Goal: Find contact information: Find contact information

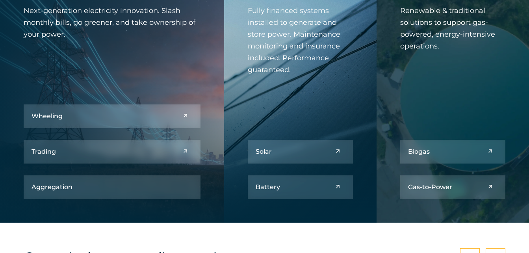
scroll to position [905, 0]
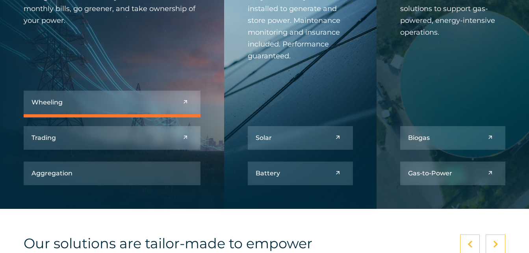
click at [67, 100] on link at bounding box center [112, 103] width 177 height 24
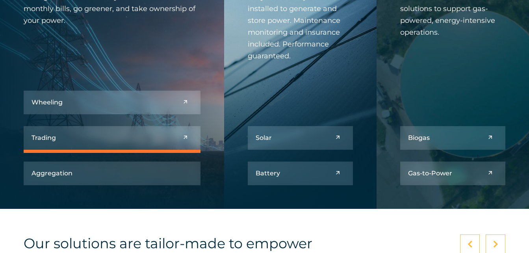
click at [72, 140] on link at bounding box center [112, 138] width 177 height 24
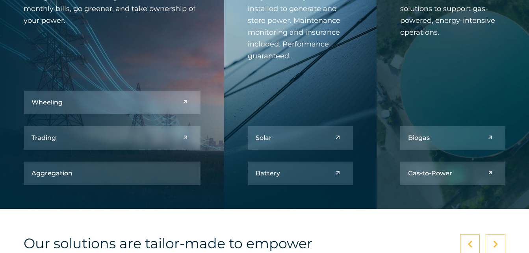
click at [70, 174] on h5 "Aggregation" at bounding box center [51, 172] width 41 height 7
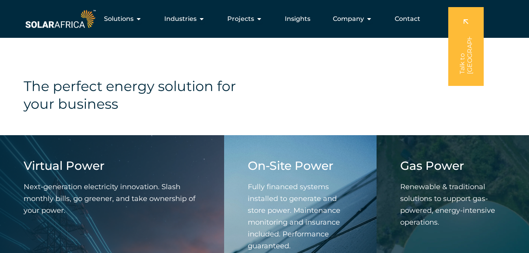
scroll to position [709, 0]
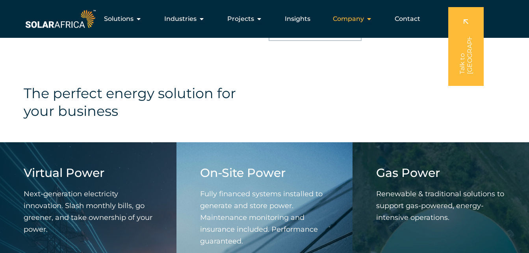
click at [366, 20] on div "Company Close Company Open Company" at bounding box center [352, 19] width 52 height 16
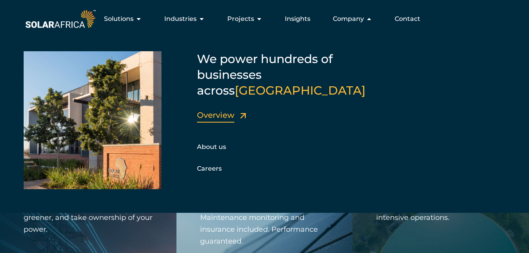
click at [213, 110] on link "Overview" at bounding box center [215, 114] width 37 height 9
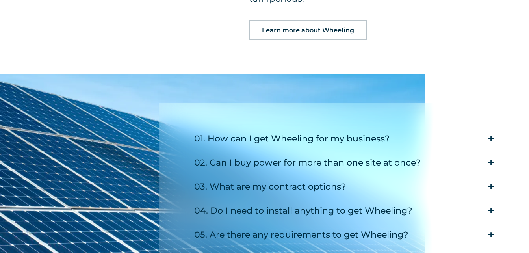
scroll to position [945, 0]
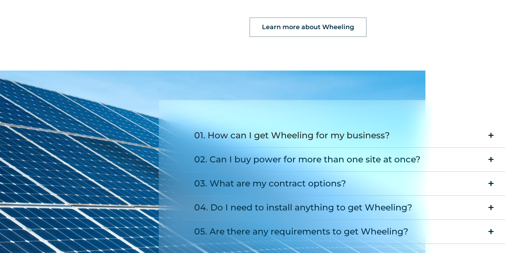
click at [279, 128] on div "01. How can I get Wheeling for my business?" at bounding box center [292, 136] width 196 height 16
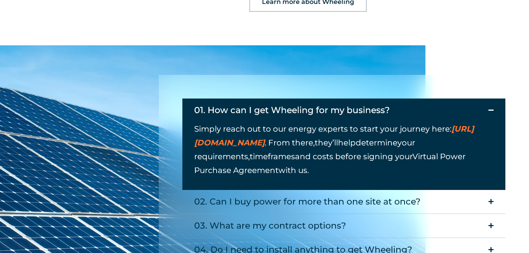
scroll to position [984, 0]
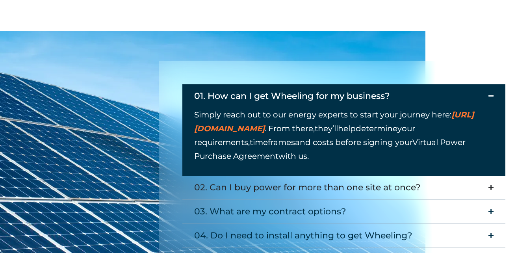
click at [237, 180] on div "02. Can I buy power for more than one site at once?" at bounding box center [307, 188] width 226 height 16
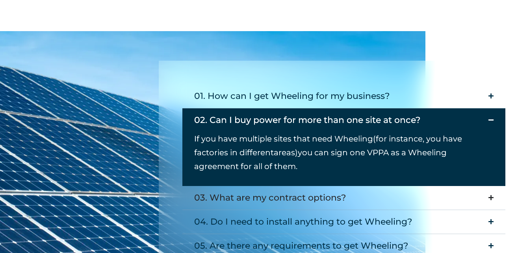
click at [246, 190] on div "03. What are my contract options?" at bounding box center [270, 198] width 152 height 16
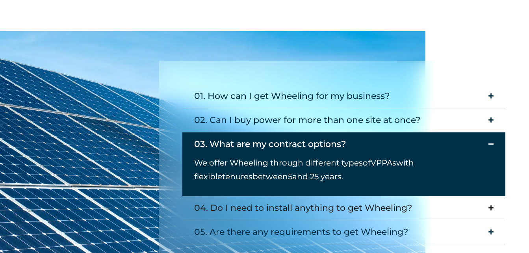
click at [255, 200] on div "04. Do I need to install anything to get Wheeling?" at bounding box center [303, 208] width 218 height 16
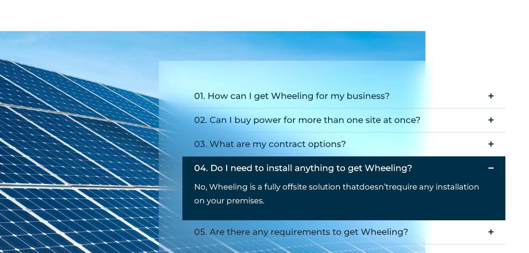
click at [249, 224] on div "05. Are there any requirements to get Wheeling?" at bounding box center [301, 232] width 214 height 16
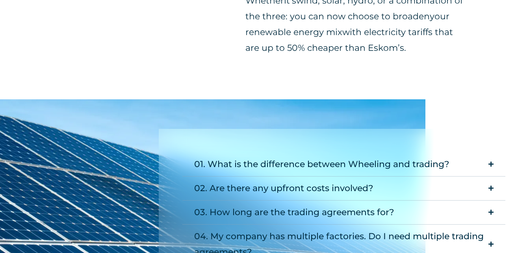
scroll to position [669, 0]
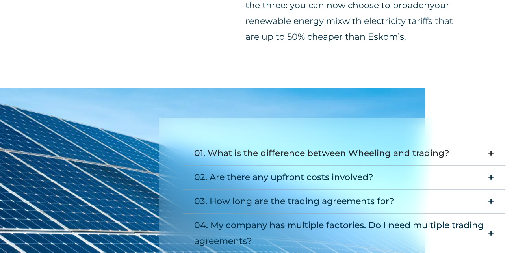
drag, startPoint x: 228, startPoint y: 151, endPoint x: 222, endPoint y: 144, distance: 9.2
click at [228, 149] on div "01. What is the difference between Wheeling and trading?" at bounding box center [321, 153] width 255 height 16
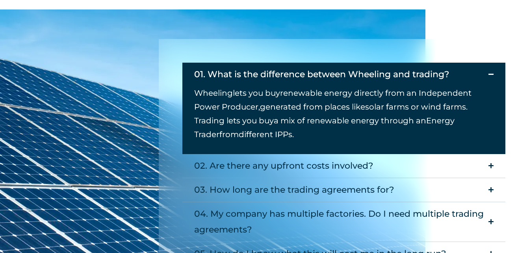
scroll to position [787, 0]
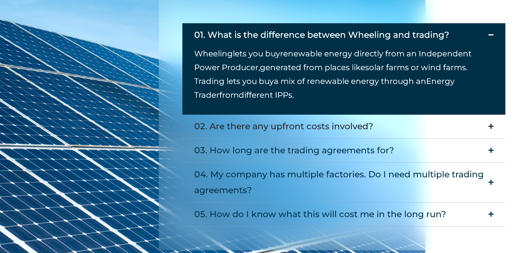
click at [235, 126] on div "02. Are there any upfront costs involved?" at bounding box center [283, 126] width 179 height 16
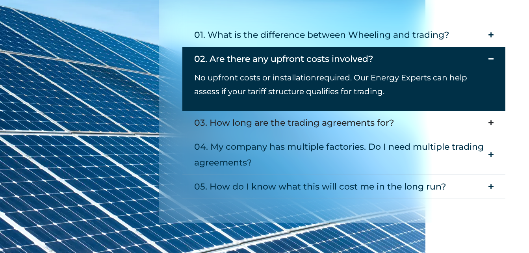
click at [245, 124] on div "03. How long are the trading agreements for?" at bounding box center [294, 123] width 200 height 16
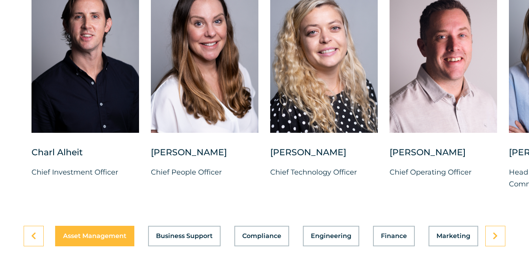
scroll to position [2047, 0]
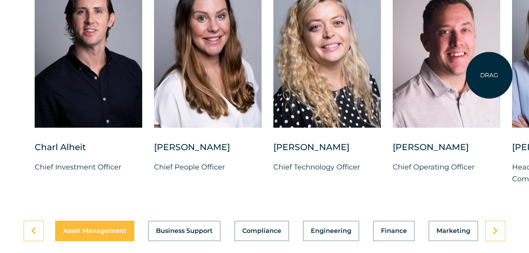
drag, startPoint x: 457, startPoint y: 84, endPoint x: 489, endPoint y: 75, distance: 33.4
click at [489, 75] on div at bounding box center [445, 49] width 107 height 157
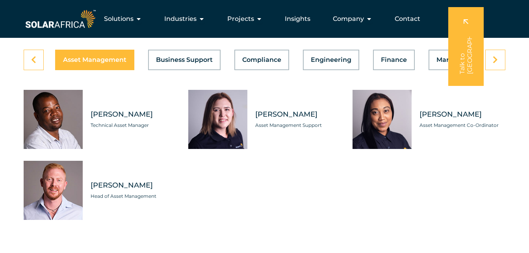
scroll to position [2205, 0]
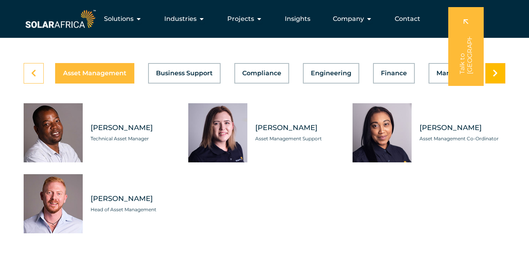
click at [497, 77] on icon at bounding box center [494, 73] width 5 height 8
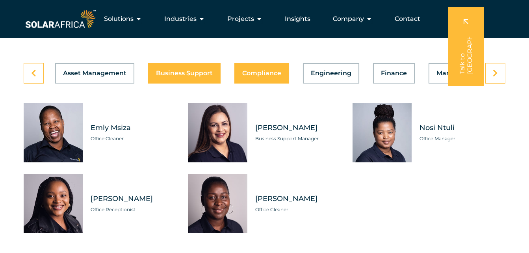
click at [270, 76] on span "Compliance" at bounding box center [261, 73] width 39 height 6
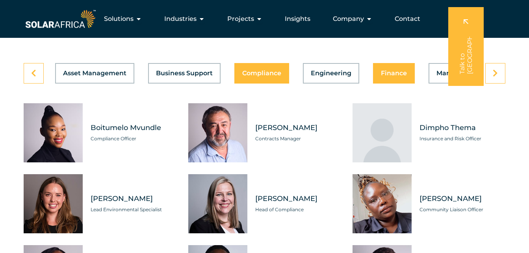
click at [379, 83] on button "Finance" at bounding box center [394, 73] width 42 height 20
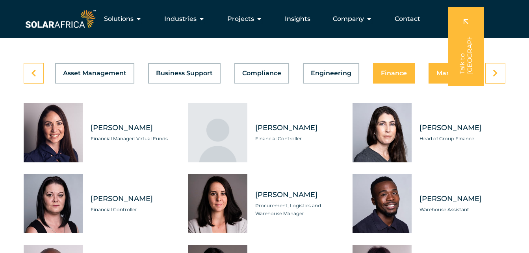
click at [441, 76] on span "Marketing" at bounding box center [453, 73] width 34 height 6
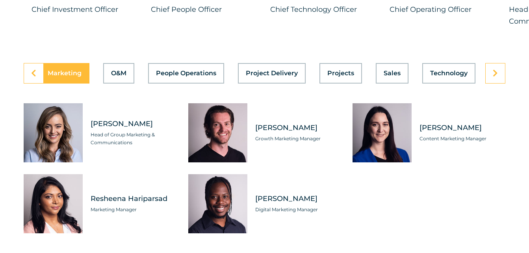
scroll to position [2244, 0]
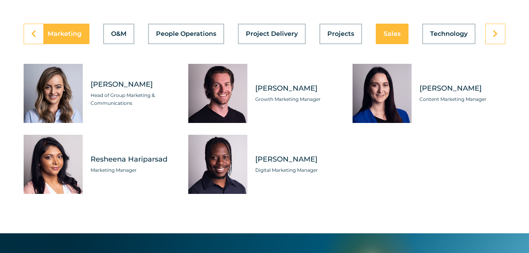
click at [397, 37] on span "Sales" at bounding box center [391, 34] width 17 height 6
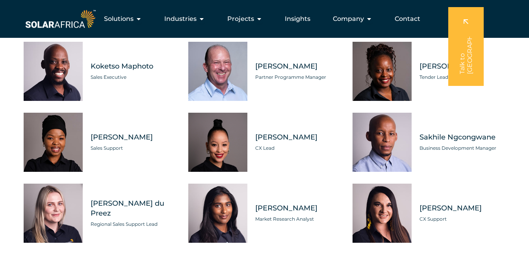
scroll to position [2323, 0]
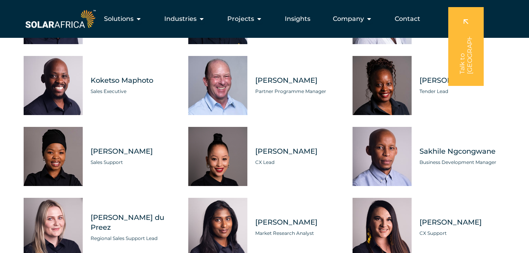
drag, startPoint x: 91, startPoint y: 99, endPoint x: 155, endPoint y: 96, distance: 64.6
click at [155, 85] on span "Koketso Maphoto" at bounding box center [134, 81] width 86 height 10
copy span "Koketso Maphoto"
click at [120, 135] on div "[PERSON_NAME] Sales Executive [PERSON_NAME] Head of Commercial [PERSON_NAME] Sa…" at bounding box center [264, 156] width 481 height 342
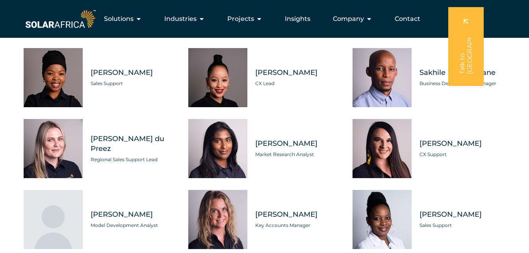
scroll to position [2362, 0]
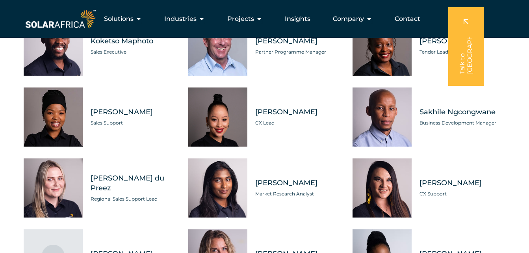
drag, startPoint x: 419, startPoint y: 129, endPoint x: 494, endPoint y: 127, distance: 74.8
click at [494, 117] on span "Sakhile Ngcongwane" at bounding box center [462, 112] width 86 height 10
copy span "Sakhile Ngcongwane"
